Goal: Check status

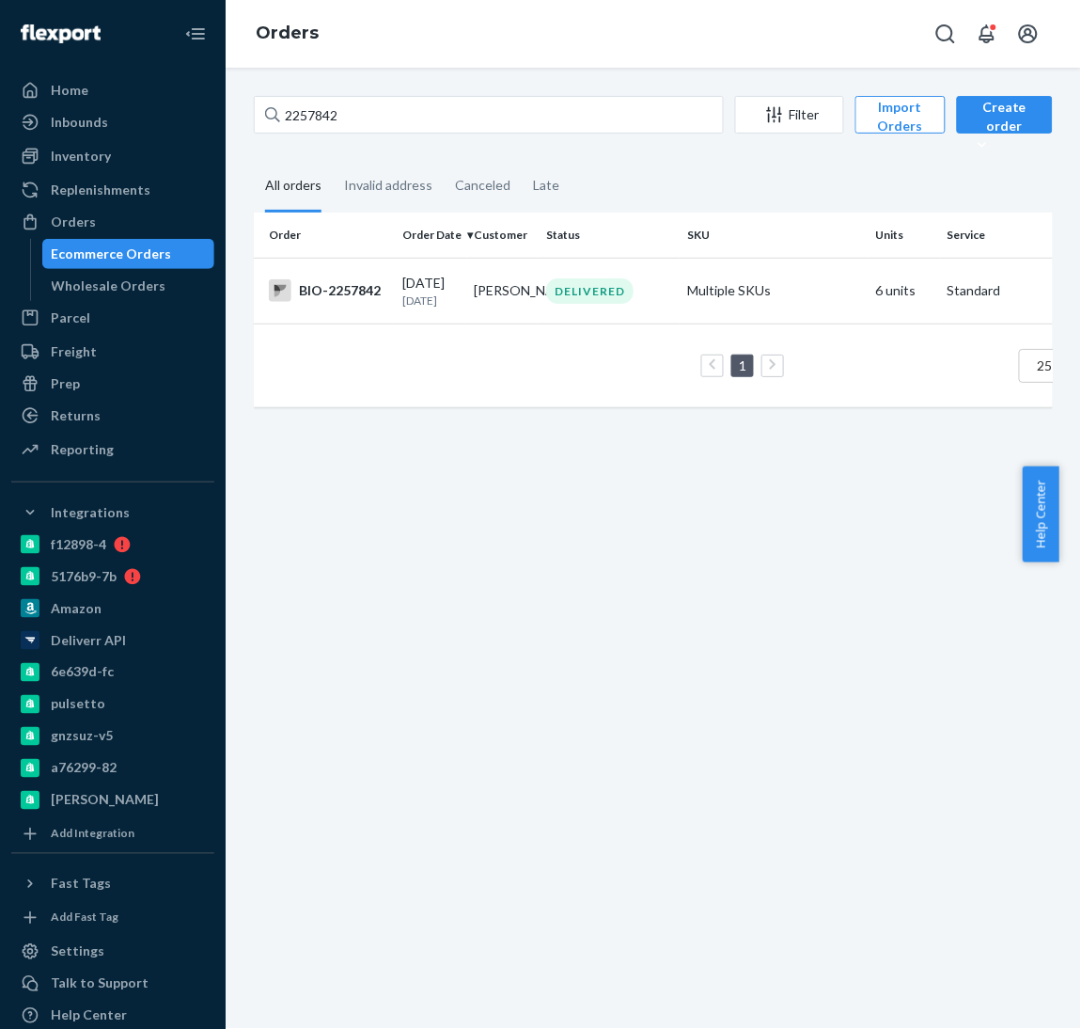
scroll to position [53, 0]
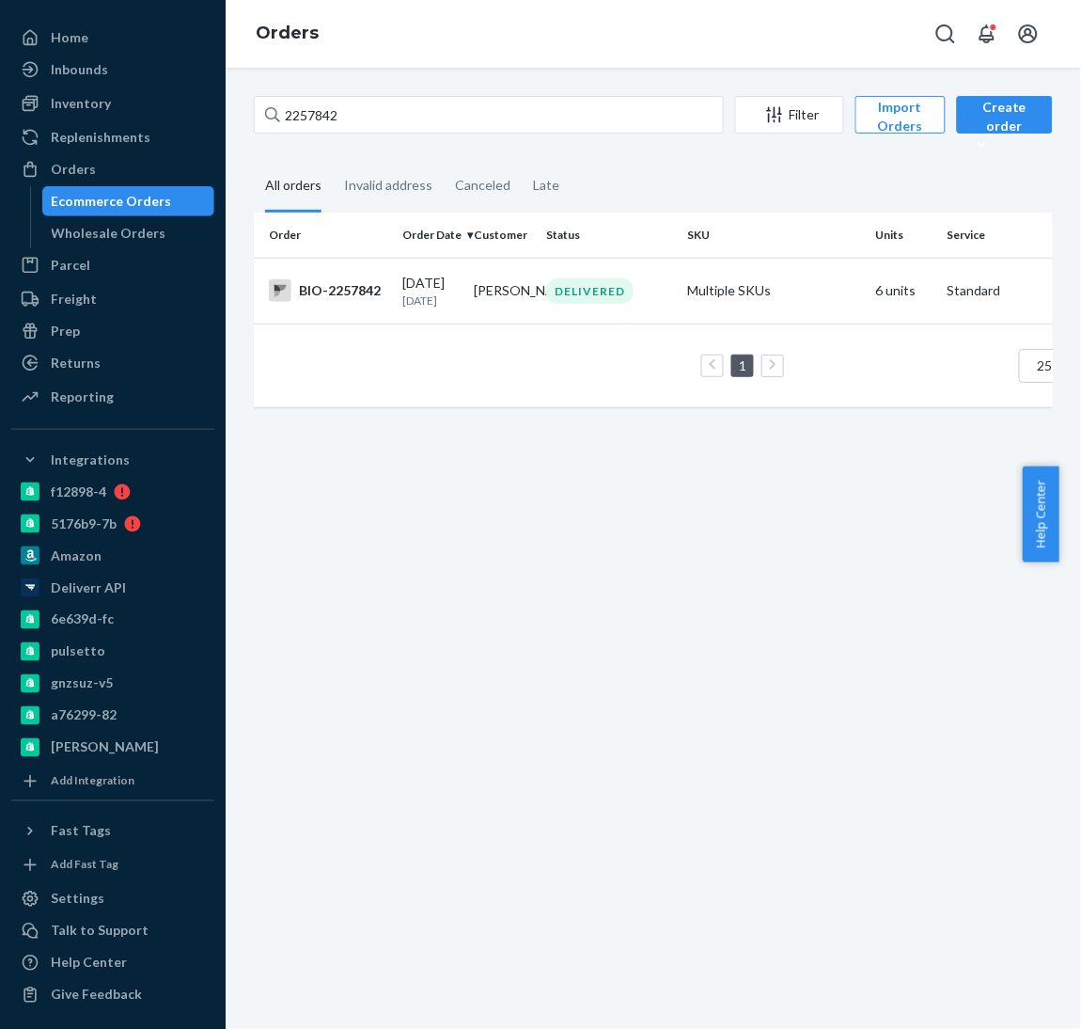
drag, startPoint x: 443, startPoint y: 137, endPoint x: 431, endPoint y: 127, distance: 16.0
click at [431, 127] on div "2257842 Filter Import Orders Create order Ecommerce order Removal order" at bounding box center [653, 117] width 799 height 42
click at [431, 127] on input "2257842" at bounding box center [489, 115] width 470 height 38
type input "1614027"
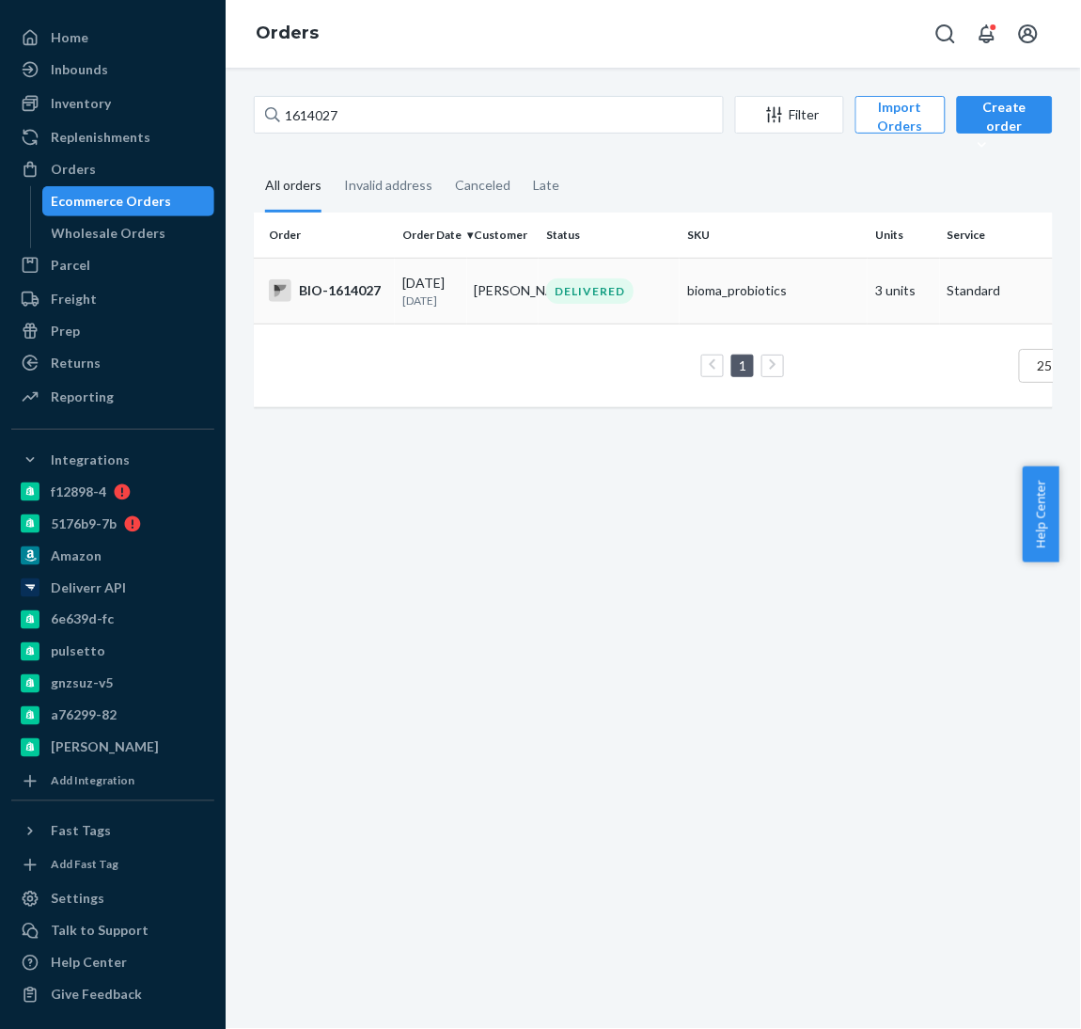
click at [342, 285] on td "BIO-1614027" at bounding box center [324, 291] width 141 height 66
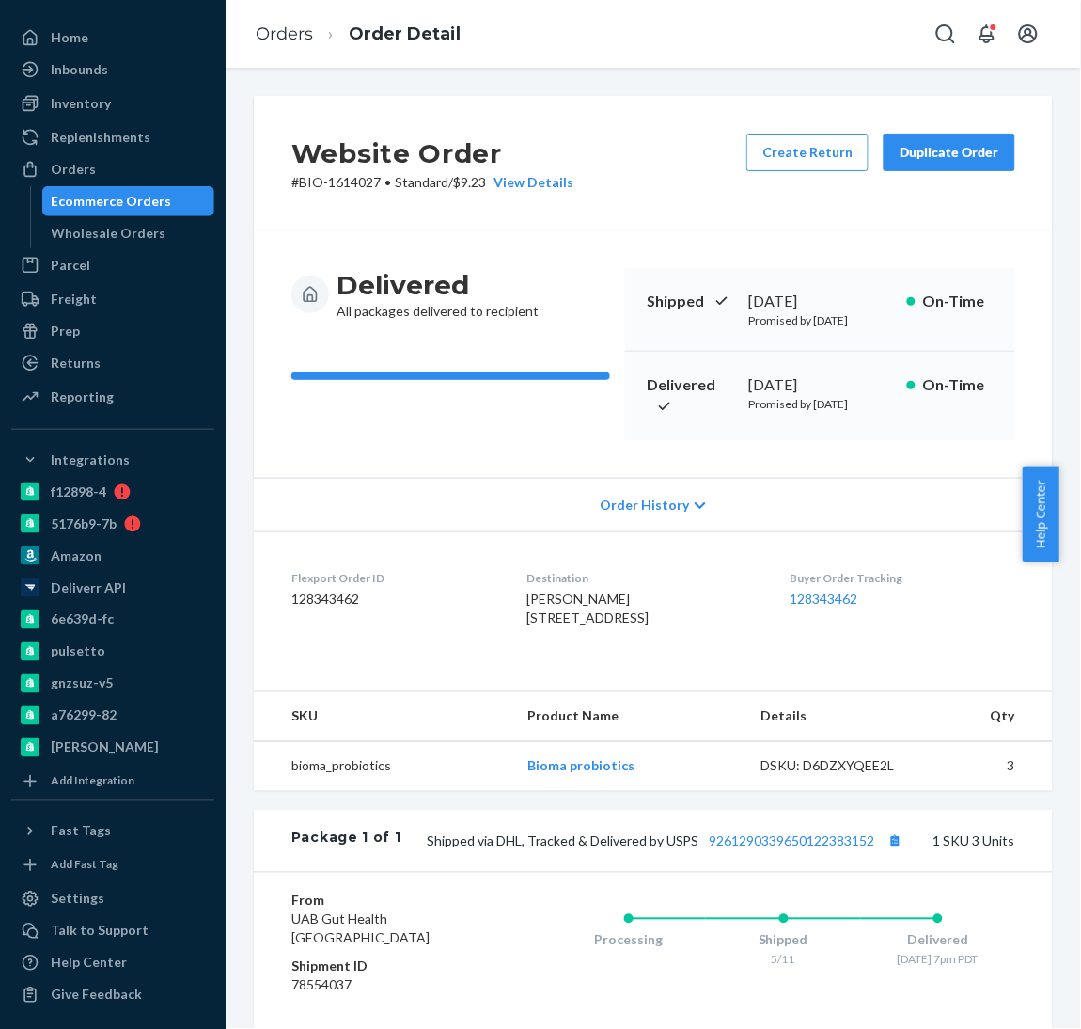
click at [785, 381] on div "[DATE]" at bounding box center [819, 385] width 143 height 22
copy div "[DATE]"
